Goal: Information Seeking & Learning: Learn about a topic

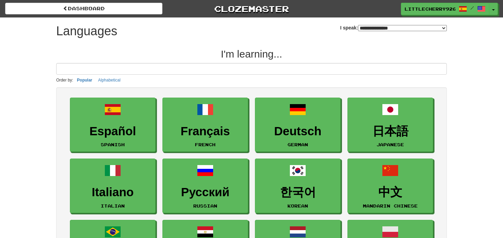
select select "*******"
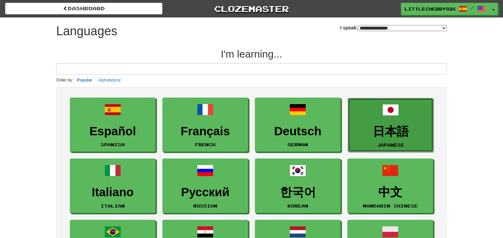
click at [389, 102] on span at bounding box center [391, 110] width 16 height 16
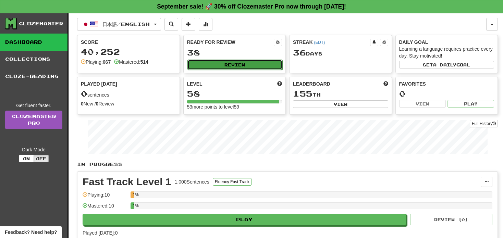
click at [268, 65] on button "Review" at bounding box center [235, 65] width 95 height 10
select select "**"
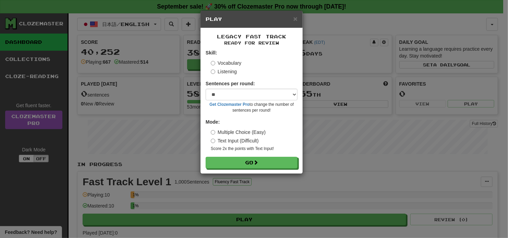
click at [225, 72] on label "Listening" at bounding box center [224, 71] width 26 height 7
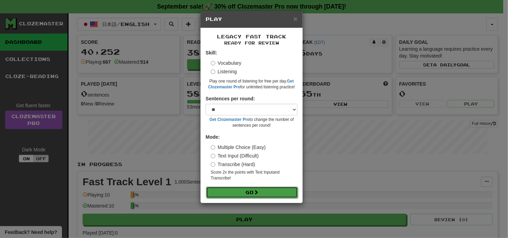
click at [286, 192] on button "Go" at bounding box center [252, 193] width 92 height 12
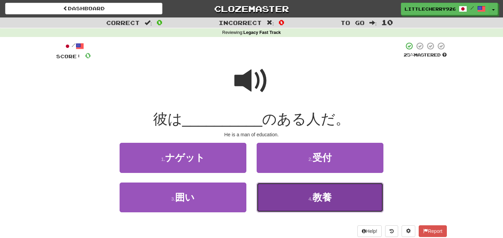
click at [313, 193] on span "教養" at bounding box center [322, 197] width 19 height 11
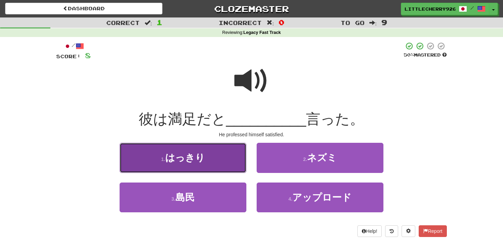
click at [187, 159] on span "はっきり" at bounding box center [185, 158] width 40 height 11
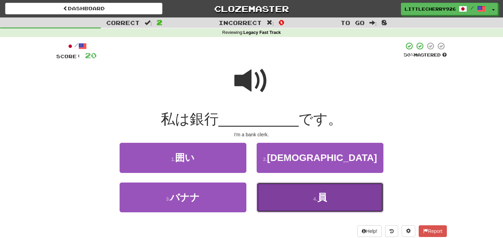
click at [299, 196] on button "4 . 員" at bounding box center [320, 198] width 127 height 30
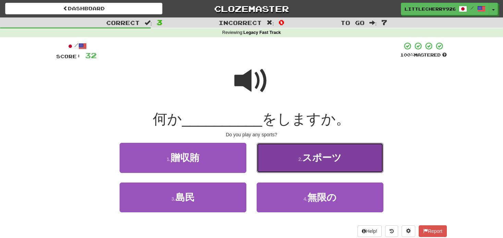
click at [328, 162] on span "スポーツ" at bounding box center [321, 158] width 39 height 11
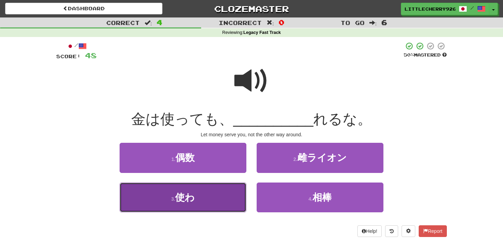
click at [201, 198] on button "3 . 使わ" at bounding box center [183, 198] width 127 height 30
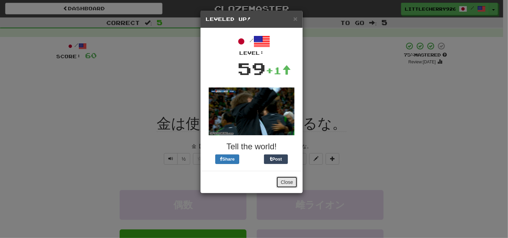
click at [292, 181] on button "Close" at bounding box center [286, 183] width 21 height 12
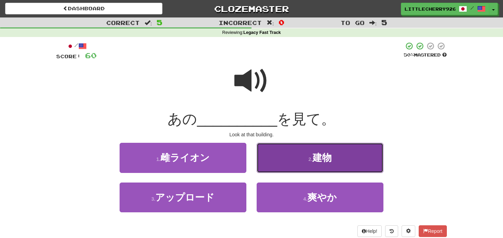
click at [292, 155] on button "2 . 建物" at bounding box center [320, 158] width 127 height 30
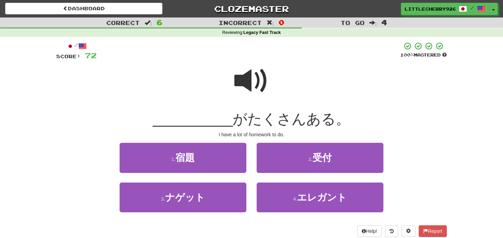
click at [237, 75] on span at bounding box center [252, 81] width 34 height 34
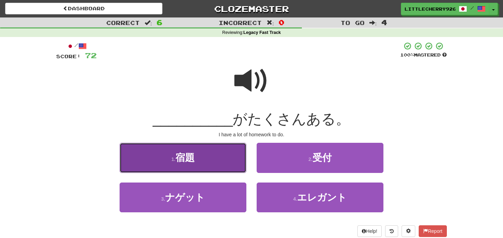
click at [225, 171] on button "1 . 宿題" at bounding box center [183, 158] width 127 height 30
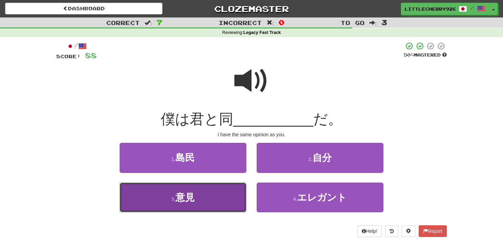
click at [210, 191] on button "3 . 意見" at bounding box center [183, 198] width 127 height 30
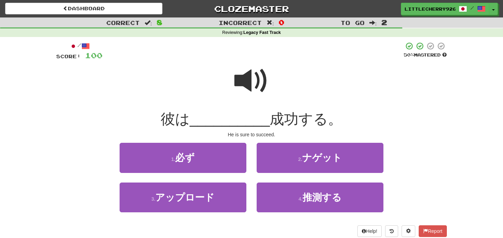
click at [254, 69] on span at bounding box center [252, 81] width 34 height 34
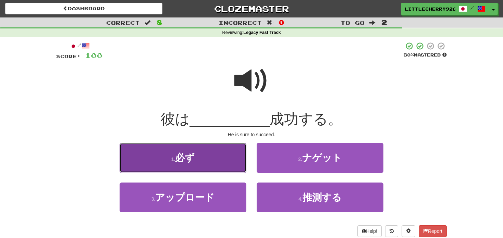
click at [196, 162] on button "1 . 必ず" at bounding box center [183, 158] width 127 height 30
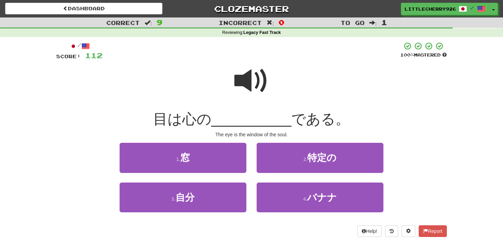
click at [255, 75] on span at bounding box center [252, 81] width 34 height 34
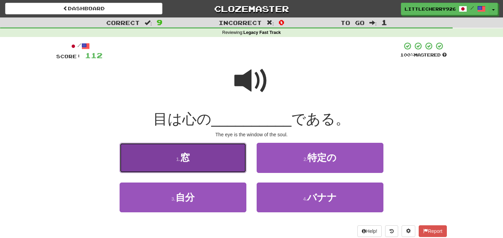
click at [213, 156] on button "1 . 窓" at bounding box center [183, 158] width 127 height 30
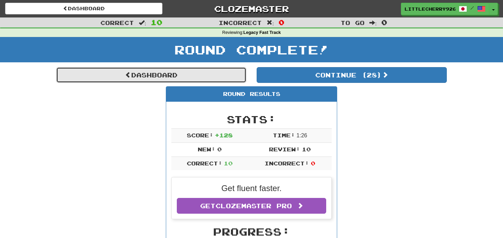
click at [219, 82] on link "Dashboard" at bounding box center [151, 75] width 190 height 16
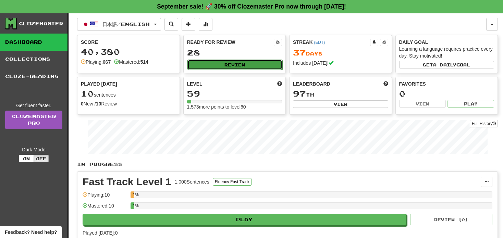
click at [228, 64] on button "Review" at bounding box center [235, 65] width 95 height 10
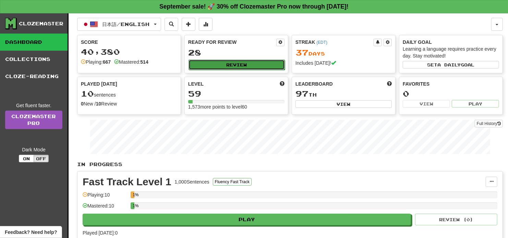
select select "**"
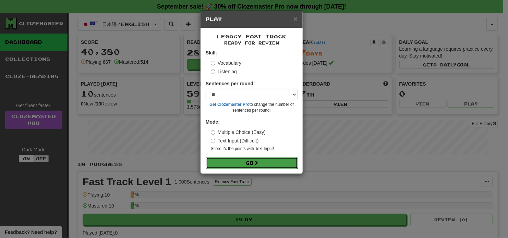
click at [230, 162] on button "Go" at bounding box center [252, 163] width 92 height 12
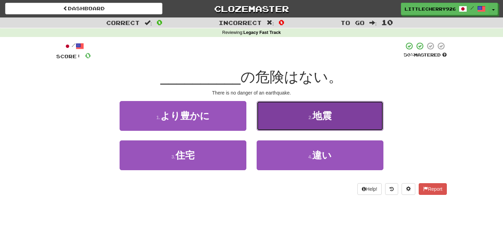
click at [302, 112] on button "2 . 地震" at bounding box center [320, 116] width 127 height 30
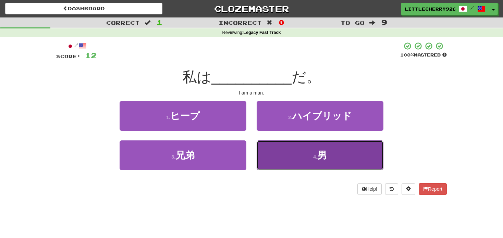
click at [280, 153] on button "4 . 男" at bounding box center [320, 156] width 127 height 30
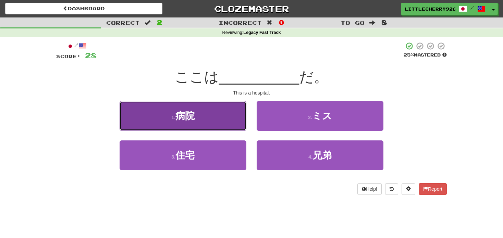
click at [215, 119] on button "1 . 病院" at bounding box center [183, 116] width 127 height 30
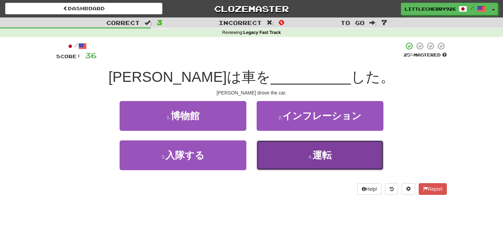
click at [288, 154] on button "4 . 運転" at bounding box center [320, 156] width 127 height 30
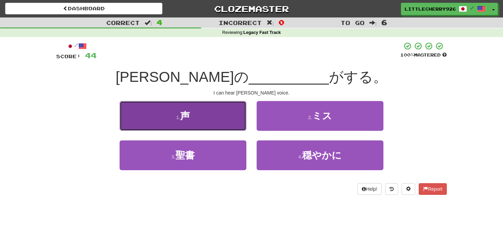
click at [227, 117] on button "1 . 声" at bounding box center [183, 116] width 127 height 30
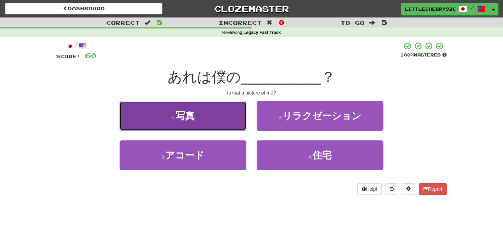
click at [237, 120] on button "1 . 写真" at bounding box center [183, 116] width 127 height 30
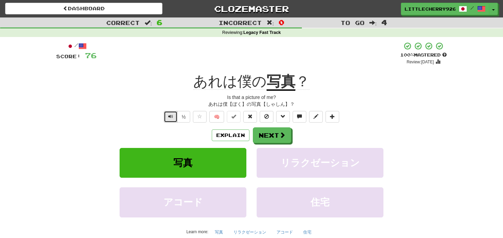
click at [169, 119] on span "Text-to-speech controls" at bounding box center [170, 116] width 5 height 5
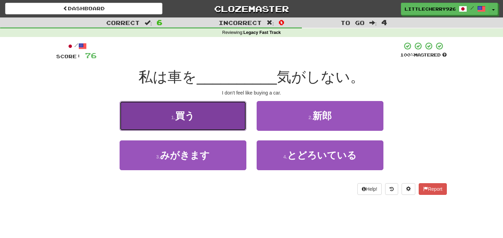
click at [215, 119] on button "1 . 買う" at bounding box center [183, 116] width 127 height 30
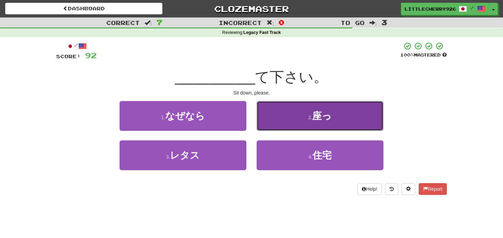
click at [276, 106] on button "2 . 座っ" at bounding box center [320, 116] width 127 height 30
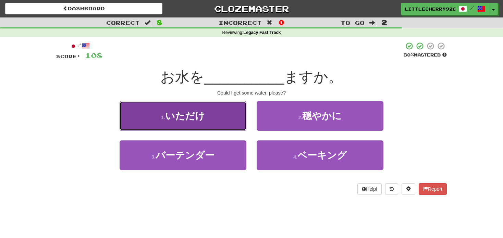
click at [225, 115] on button "1 . いただけ" at bounding box center [183, 116] width 127 height 30
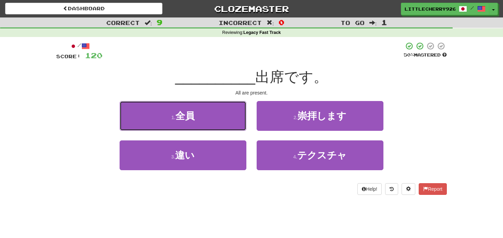
click at [225, 115] on button "1 . 全員" at bounding box center [183, 116] width 127 height 30
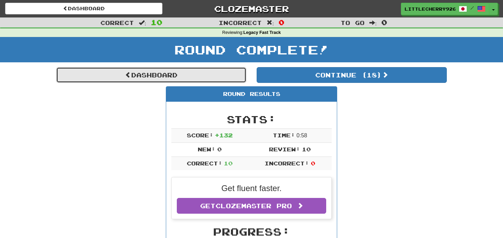
click at [227, 73] on link "Dashboard" at bounding box center [151, 75] width 190 height 16
